Goal: Task Accomplishment & Management: Complete application form

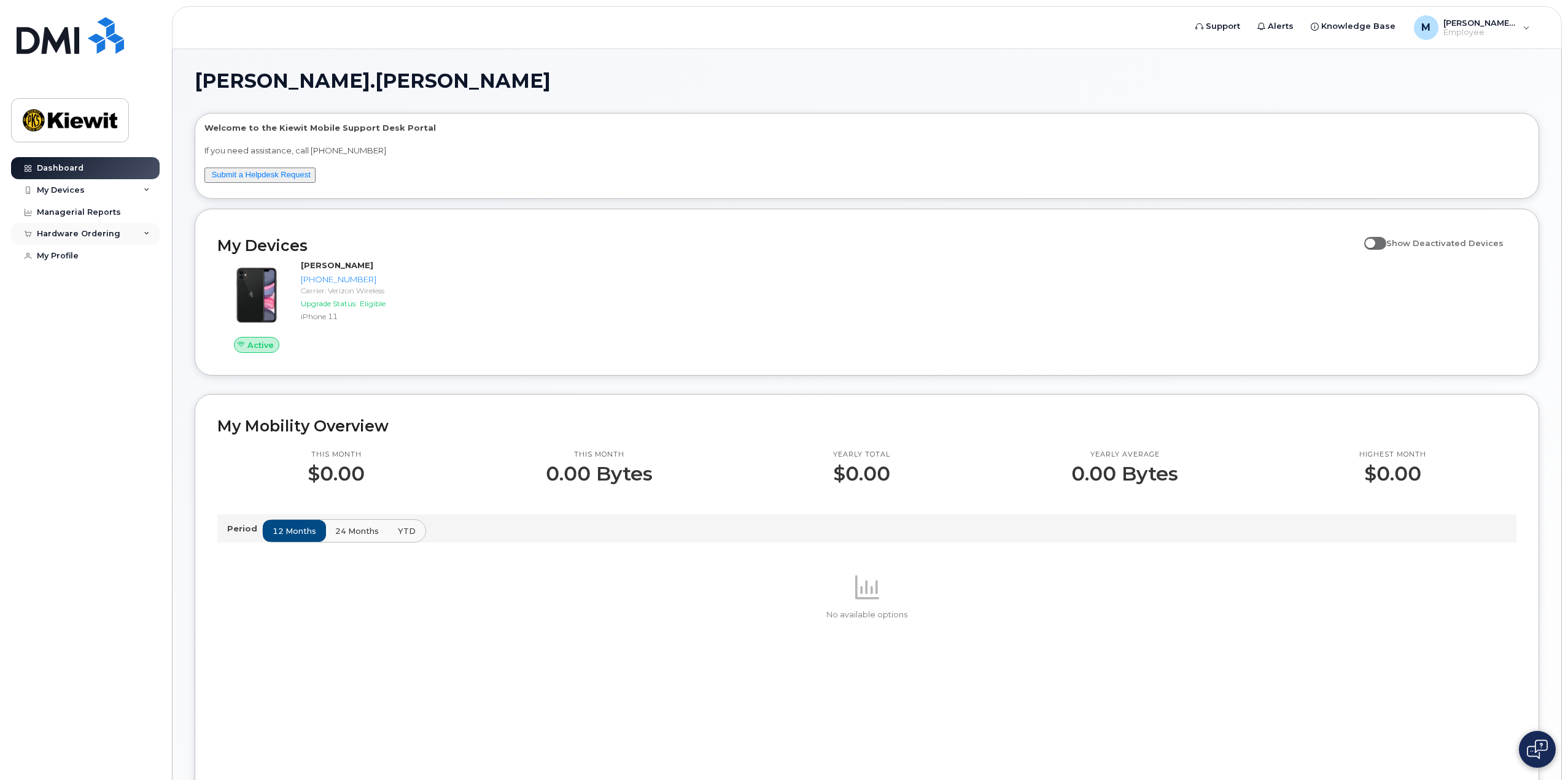
click at [145, 231] on icon at bounding box center [147, 234] width 6 height 6
click at [146, 191] on icon at bounding box center [147, 190] width 6 height 6
click at [470, 168] on div "Welcome to the [PERSON_NAME] Mobile Support Desk Portal If you need assistance,…" at bounding box center [867, 158] width 1325 height 72
click at [245, 177] on link "Submit a Helpdesk Request" at bounding box center [261, 174] width 99 height 9
